Goal: Use online tool/utility: Utilize a website feature to perform a specific function

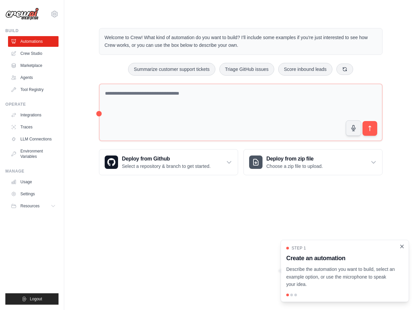
click at [402, 245] on icon "Close walkthrough" at bounding box center [402, 246] width 6 height 6
click at [37, 76] on link "Agents" at bounding box center [34, 77] width 50 height 11
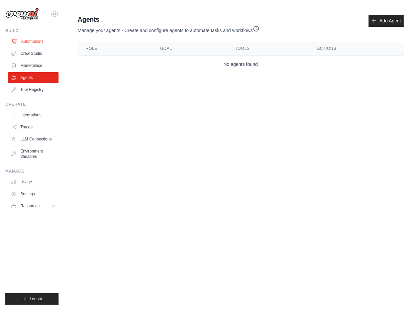
click at [34, 40] on link "Automations" at bounding box center [34, 41] width 50 height 11
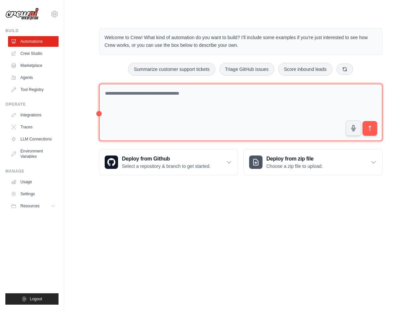
click at [196, 97] on textarea at bounding box center [240, 113] width 283 height 58
paste textarea "**********"
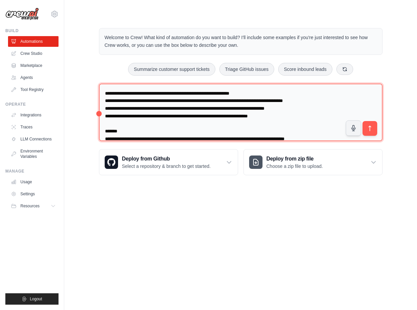
scroll to position [313, 0]
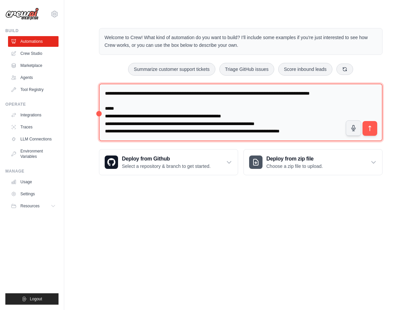
type textarea "**********"
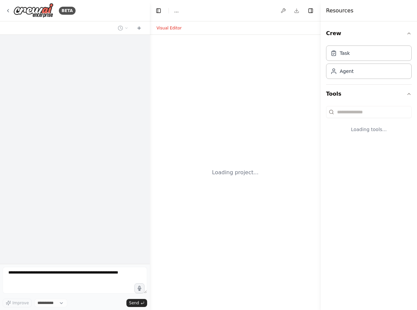
select select "****"
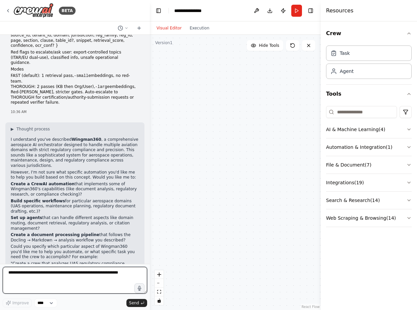
scroll to position [310, 0]
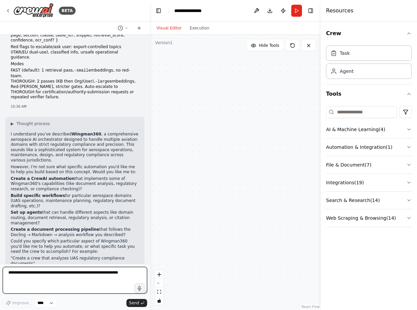
click at [106, 275] on textarea at bounding box center [75, 280] width 144 height 27
click at [93, 269] on textarea "**********" at bounding box center [75, 280] width 144 height 27
click at [92, 272] on textarea "**********" at bounding box center [75, 280] width 144 height 27
click at [96, 277] on textarea "**********" at bounding box center [75, 280] width 144 height 27
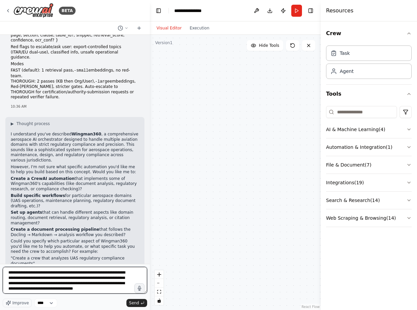
scroll to position [3, 0]
type textarea "**********"
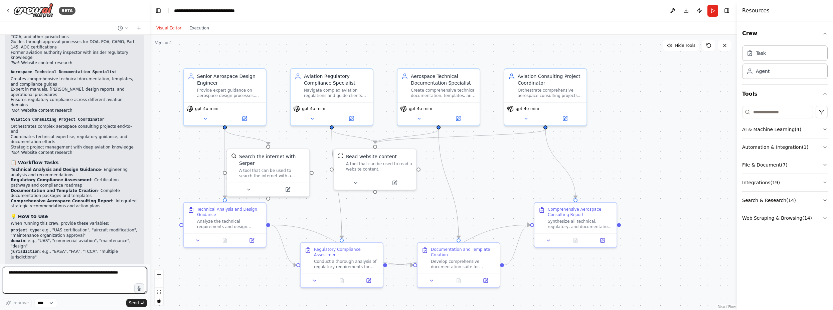
scroll to position [1383, 0]
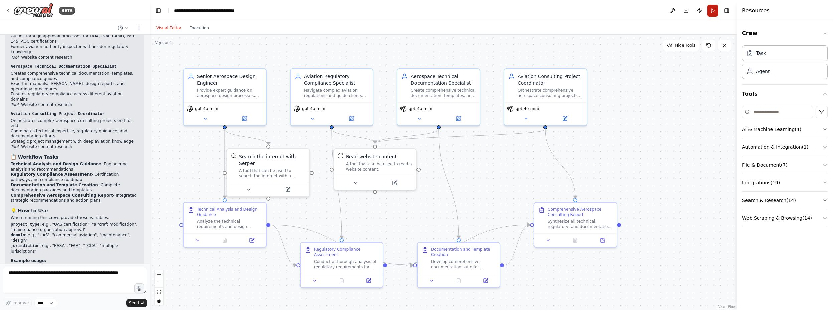
click at [416, 13] on button "Run" at bounding box center [713, 11] width 11 height 12
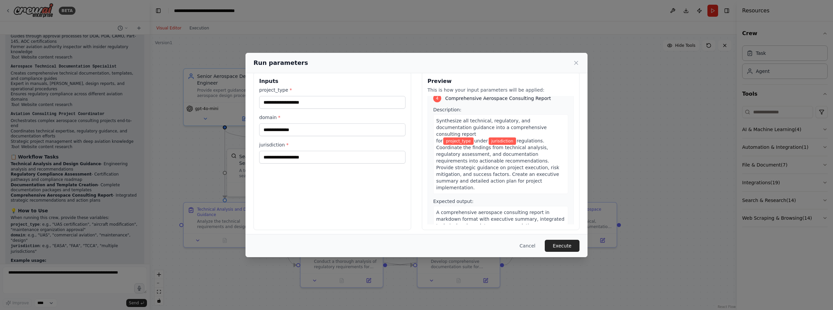
scroll to position [13, 0]
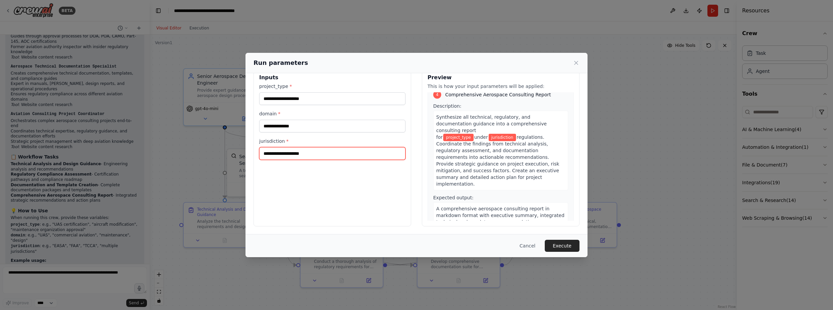
click at [318, 156] on input "jurisdiction *" at bounding box center [332, 153] width 146 height 13
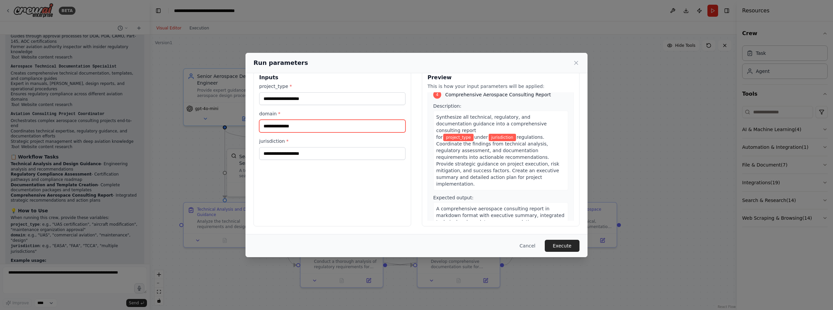
click at [310, 127] on input "domain *" at bounding box center [332, 126] width 146 height 13
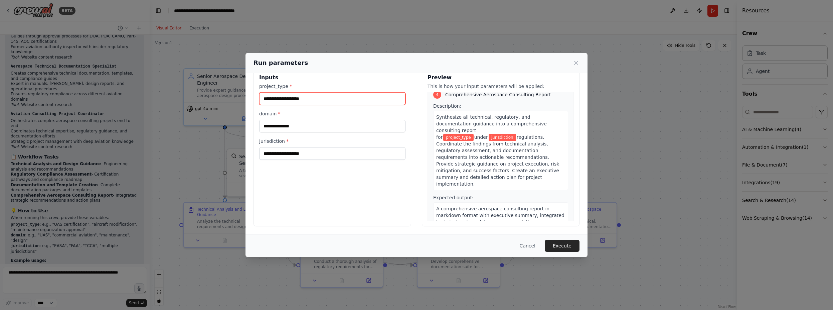
click at [306, 99] on input "project_type *" at bounding box center [332, 98] width 146 height 13
click at [416, 63] on icon at bounding box center [576, 62] width 7 height 7
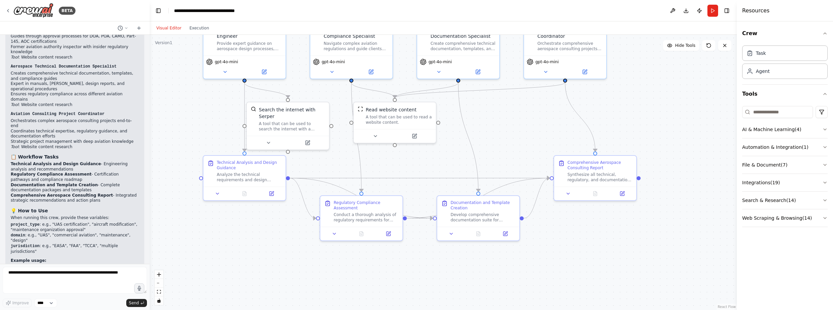
drag, startPoint x: 510, startPoint y: 192, endPoint x: 530, endPoint y: 146, distance: 50.8
click at [416, 146] on div ".deletable-edge-delete-btn { width: 20px; height: 20px; border: 0px solid #ffff…" at bounding box center [443, 172] width 587 height 275
click at [227, 70] on icon at bounding box center [225, 70] width 5 height 5
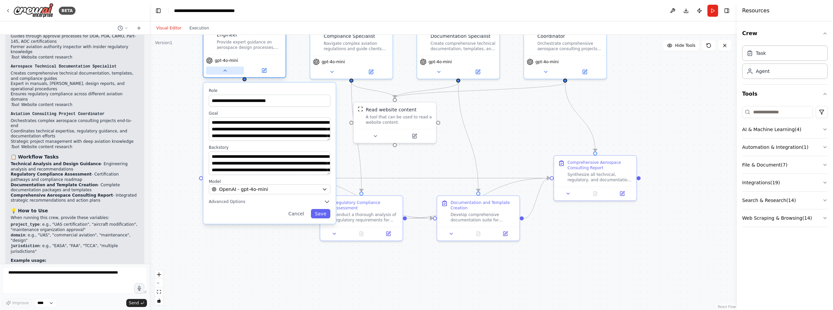
click at [227, 70] on icon at bounding box center [225, 70] width 5 height 5
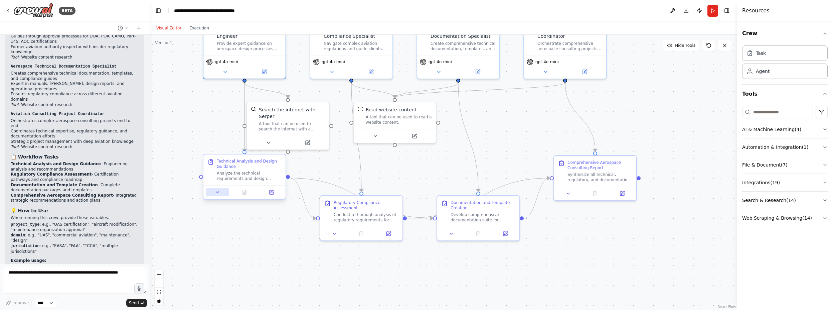
click at [220, 192] on icon at bounding box center [217, 191] width 5 height 5
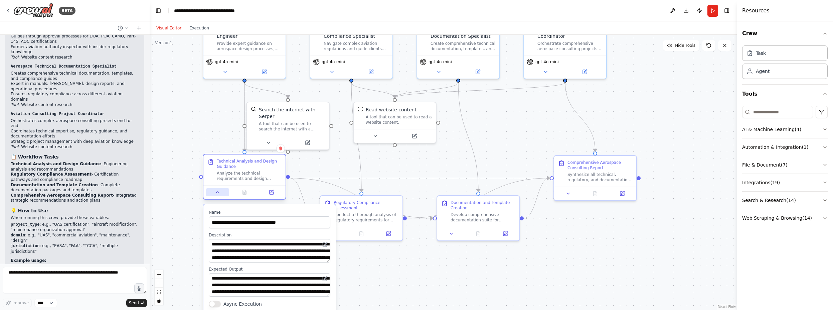
click at [220, 192] on icon at bounding box center [217, 191] width 5 height 5
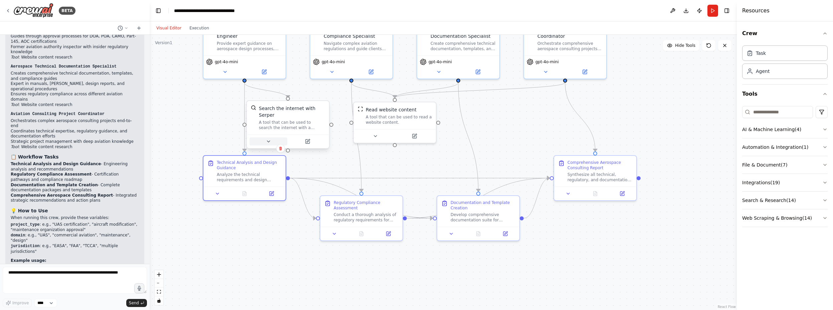
click at [273, 138] on button at bounding box center [269, 141] width 38 height 8
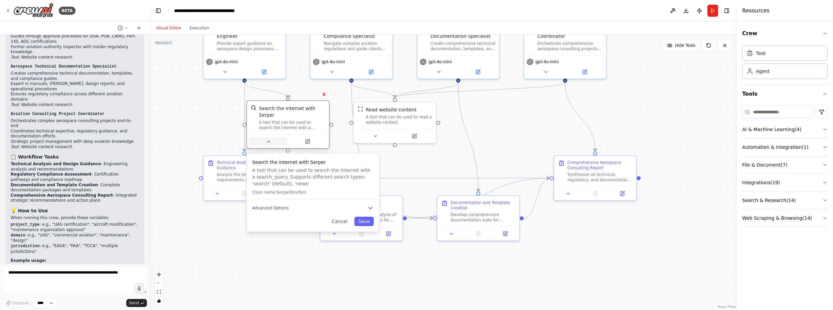
click at [273, 138] on button at bounding box center [269, 141] width 38 height 8
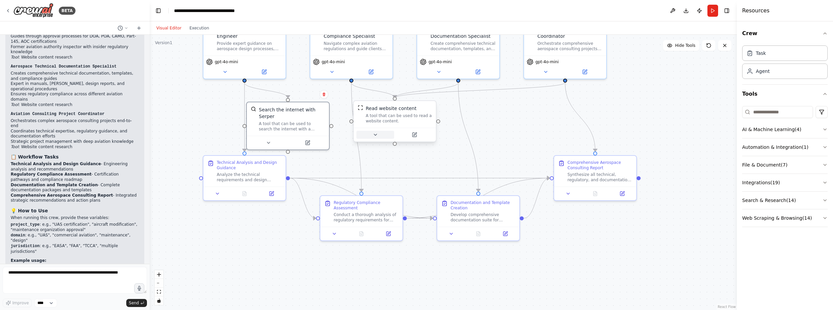
click at [380, 133] on button at bounding box center [375, 135] width 38 height 8
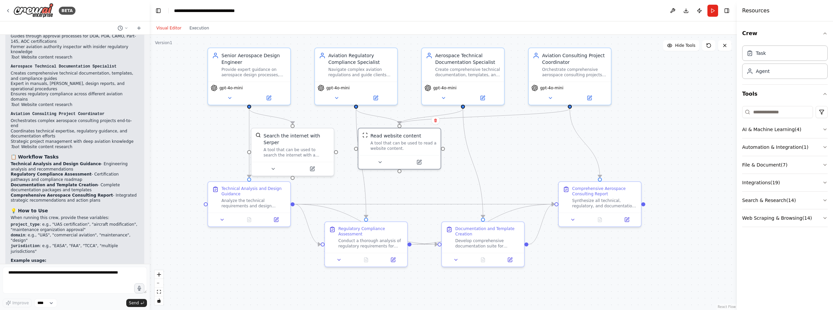
drag, startPoint x: 685, startPoint y: 96, endPoint x: 689, endPoint y: 122, distance: 26.5
click at [416, 122] on div ".deletable-edge-delete-btn { width: 20px; height: 20px; border: 0px solid #ffff…" at bounding box center [443, 172] width 587 height 275
click at [189, 28] on button "Execution" at bounding box center [199, 28] width 28 height 8
click at [171, 30] on button "Visual Editor" at bounding box center [168, 28] width 33 height 8
click at [307, 169] on button at bounding box center [312, 167] width 38 height 8
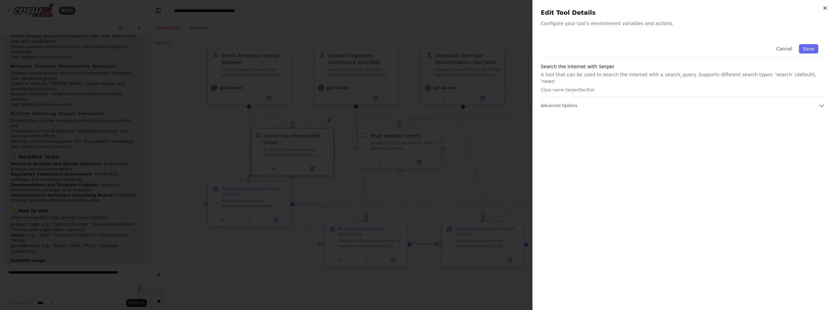
click at [416, 8] on icon "button" at bounding box center [825, 7] width 5 height 5
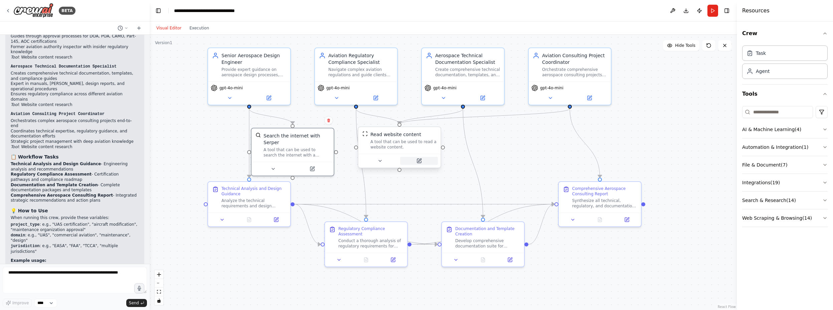
click at [416, 164] on button at bounding box center [419, 161] width 38 height 8
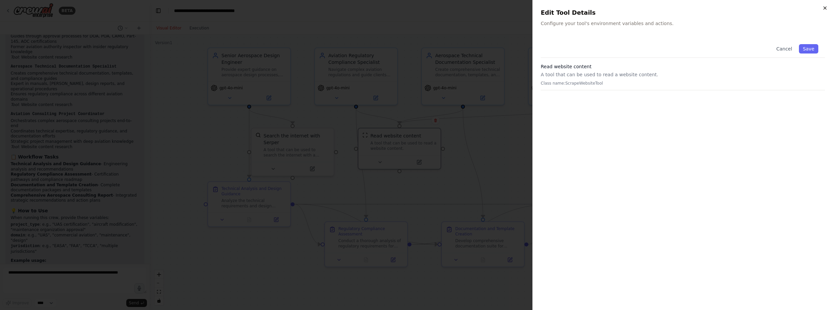
click at [416, 8] on icon "button" at bounding box center [825, 7] width 5 height 5
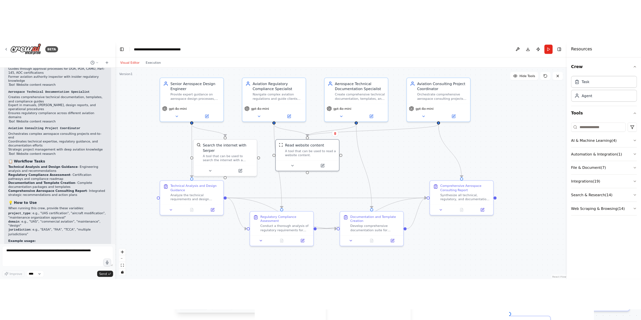
scroll to position [1383, 0]
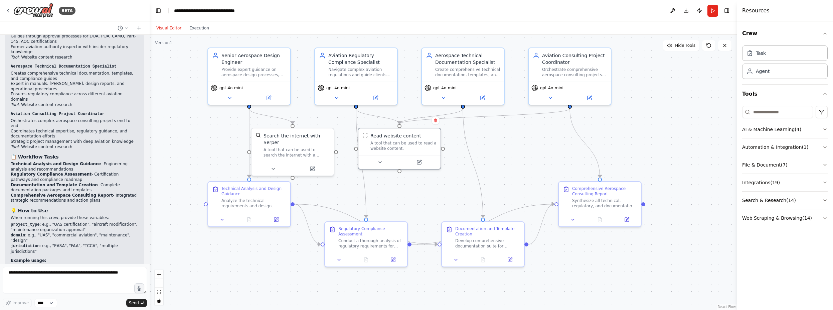
click at [306, 41] on div ".deletable-edge-delete-btn { width: 20px; height: 20px; border: 0px solid #ffff…" at bounding box center [443, 172] width 587 height 275
click at [416, 10] on button "Download" at bounding box center [686, 11] width 11 height 12
click at [334, 210] on icon "Edge from 78c96677-7c33-40fb-959f-67aadfa2dea9 to 4c697655-21f1-4da1-891b-92b08…" at bounding box center [366, 224] width 143 height 40
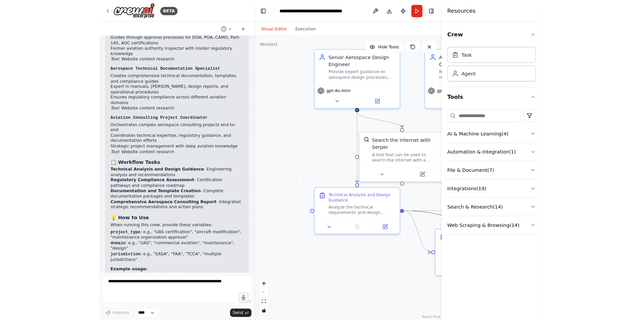
scroll to position [1372, 0]
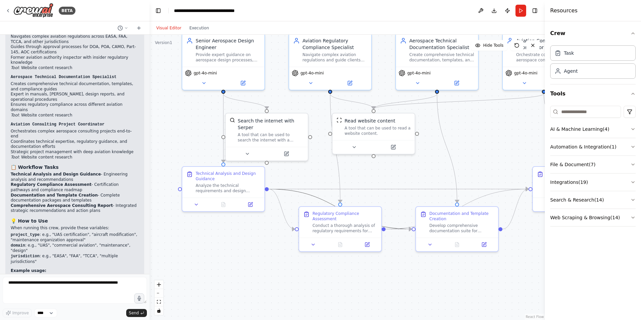
drag, startPoint x: 207, startPoint y: 148, endPoint x: 181, endPoint y: 133, distance: 29.6
click at [181, 133] on div ".deletable-edge-delete-btn { width: 20px; height: 20px; border: 0px solid #ffff…" at bounding box center [348, 178] width 396 height 286
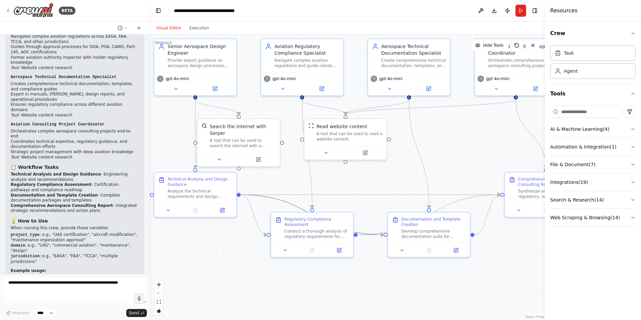
drag, startPoint x: 205, startPoint y: 130, endPoint x: 177, endPoint y: 136, distance: 28.6
click at [177, 136] on div ".deletable-edge-delete-btn { width: 20px; height: 20px; border: 0px solid #ffff…" at bounding box center [348, 178] width 396 height 286
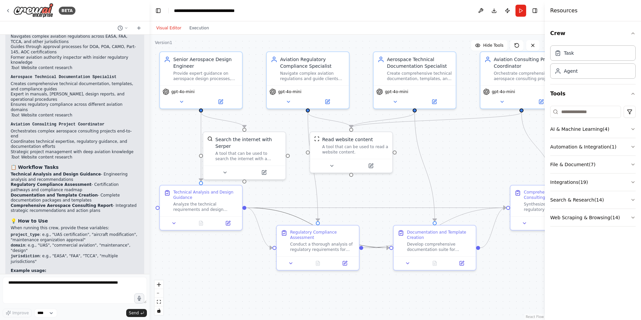
drag, startPoint x: 226, startPoint y: 249, endPoint x: 232, endPoint y: 262, distance: 14.2
click at [232, 262] on div ".deletable-edge-delete-btn { width: 20px; height: 20px; border: 0px solid #ffff…" at bounding box center [348, 178] width 396 height 286
